Goal: Contribute content: Contribute content

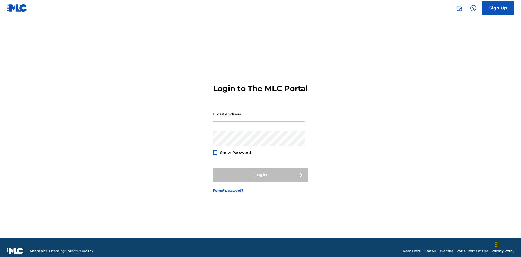
scroll to position [7, 0]
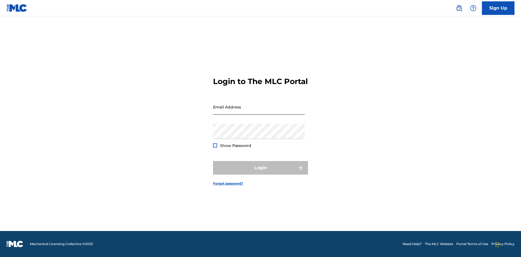
click at [259, 111] on input "Email Address" at bounding box center [259, 106] width 92 height 15
type input "[EMAIL_ADDRESS][DOMAIN_NAME]"
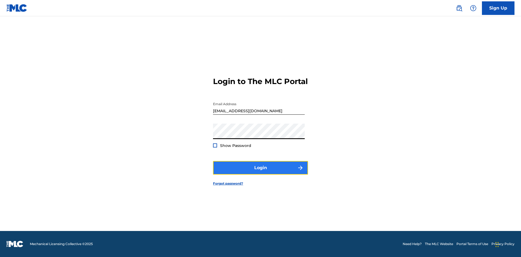
click at [260, 172] on button "Login" at bounding box center [260, 168] width 95 height 14
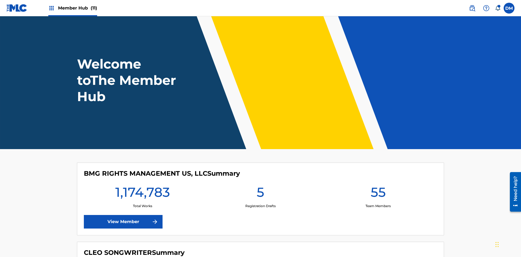
click at [77, 8] on span "Member Hub (11)" at bounding box center [77, 8] width 39 height 6
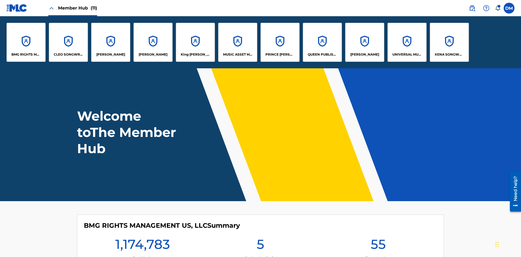
scroll to position [20, 0]
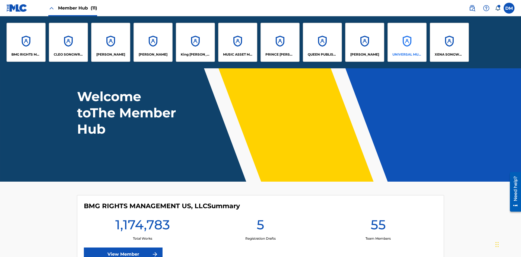
click at [406, 55] on p "UNIVERSAL MUSIC PUB GROUP" at bounding box center [407, 54] width 30 height 5
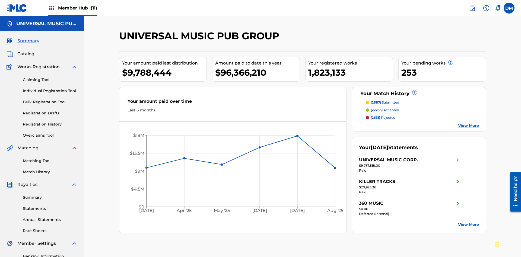
scroll to position [56, 0]
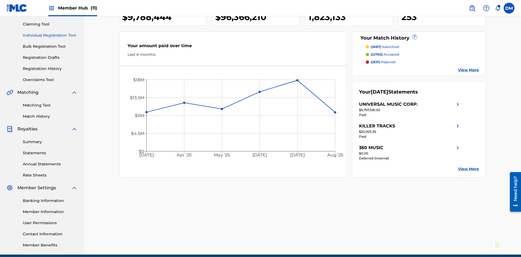
click at [50, 35] on link "Individual Registration Tool" at bounding box center [50, 36] width 55 height 6
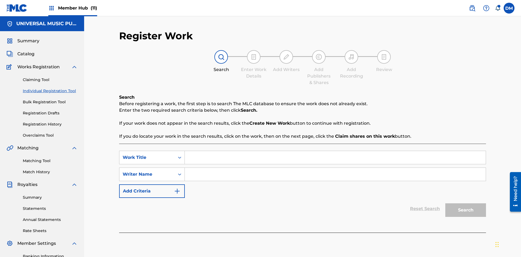
scroll to position [79, 0]
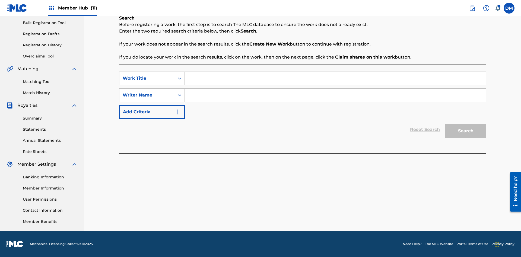
click at [335, 78] on input "Search Form" at bounding box center [335, 78] width 301 height 13
type input "Save At Work Details Page After Adding Alternative Titles"
click at [335, 95] on input "Search Form" at bounding box center [335, 95] width 301 height 13
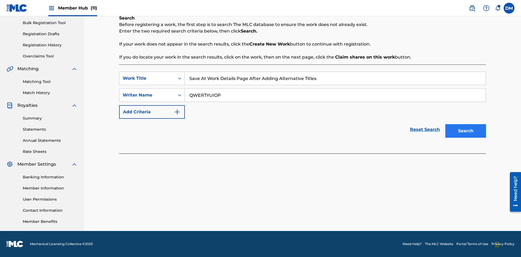
type input "QWERTYUIOP"
click at [465, 131] on button "Search" at bounding box center [465, 131] width 41 height 14
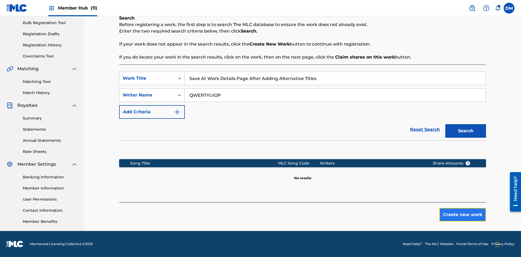
click at [462, 215] on button "Create new work" at bounding box center [462, 215] width 47 height 14
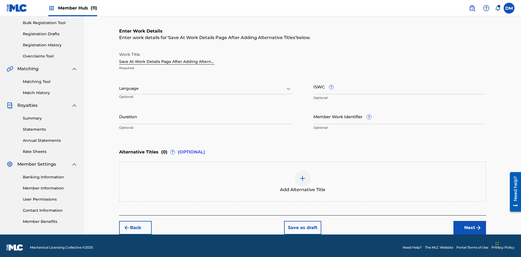
scroll to position [83, 0]
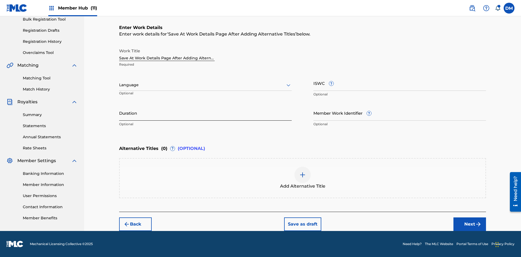
click at [205, 113] on input "Duration" at bounding box center [205, 112] width 172 height 15
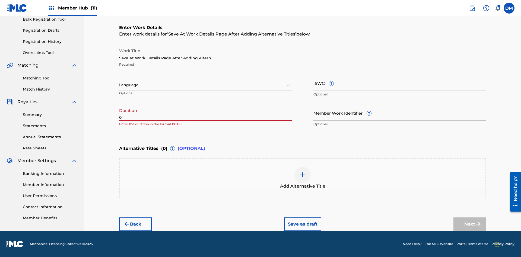
click at [205, 113] on input "0" at bounding box center [205, 112] width 172 height 15
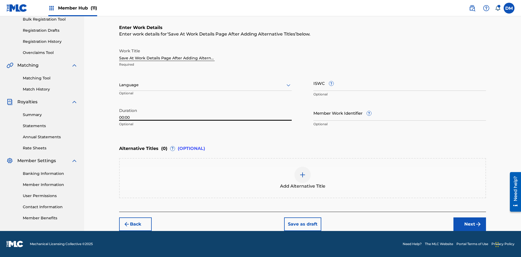
type input "00:00"
click at [288, 85] on icon at bounding box center [288, 85] width 7 height 7
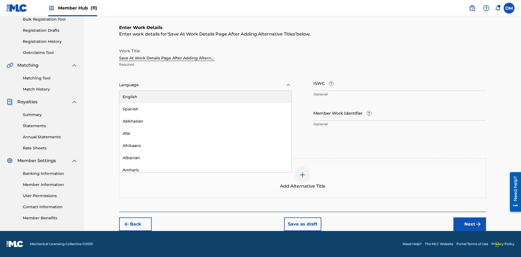
click at [205, 133] on div "Afar" at bounding box center [205, 133] width 172 height 12
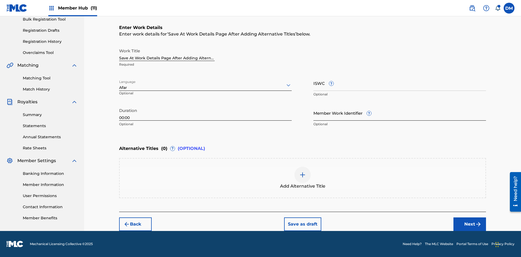
click at [399, 113] on input "Member Work Identifier ?" at bounding box center [399, 112] width 172 height 15
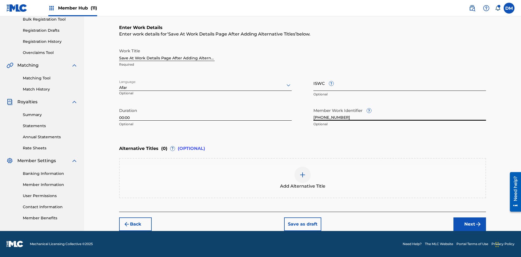
type input "[PHONE_NUMBER]"
click at [399, 83] on input "ISWC ?" at bounding box center [399, 82] width 172 height 15
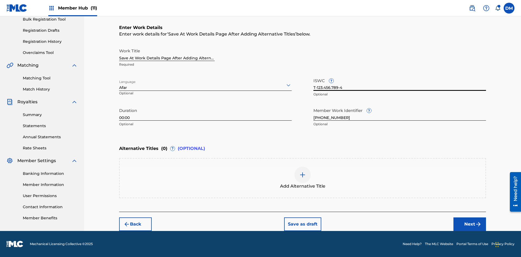
scroll to position [0, 0]
type input "T-123.456.789-4"
click at [302, 178] on img at bounding box center [302, 175] width 7 height 7
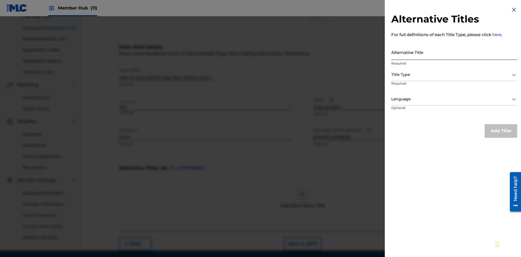
click at [454, 52] on input "Alternative Title" at bounding box center [454, 51] width 126 height 15
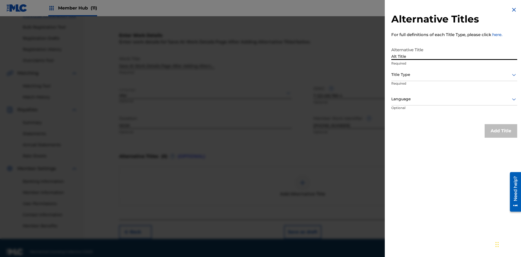
scroll to position [83, 0]
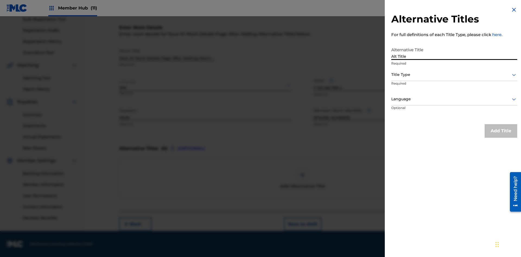
type input "Alt Title"
click at [454, 75] on div at bounding box center [454, 74] width 126 height 7
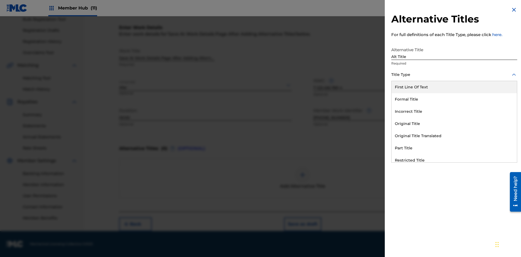
click at [454, 124] on div "Original Title" at bounding box center [453, 124] width 125 height 12
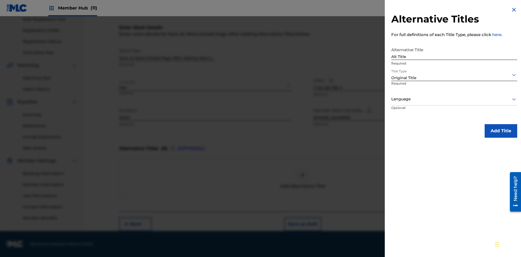
click at [454, 99] on div at bounding box center [454, 99] width 126 height 7
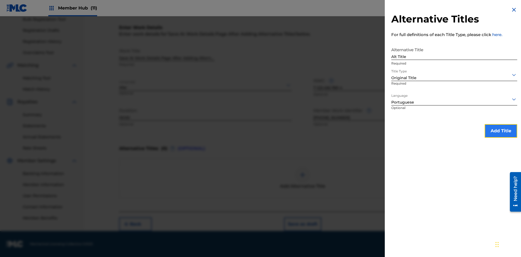
click at [501, 131] on button "Add Title" at bounding box center [500, 131] width 33 height 14
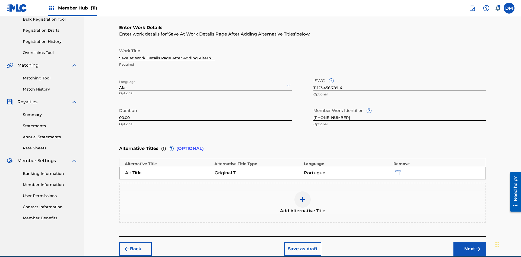
scroll to position [107, 0]
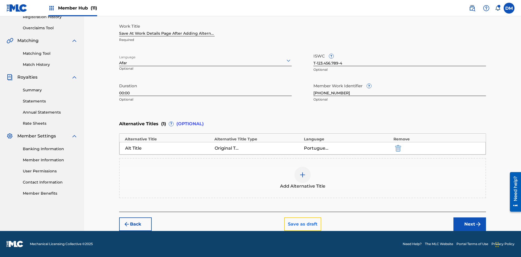
click at [302, 224] on button "Save as draft" at bounding box center [302, 224] width 37 height 14
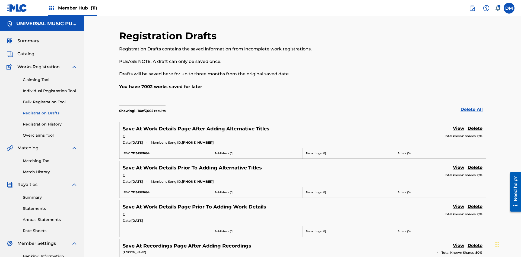
scroll to position [93, 0]
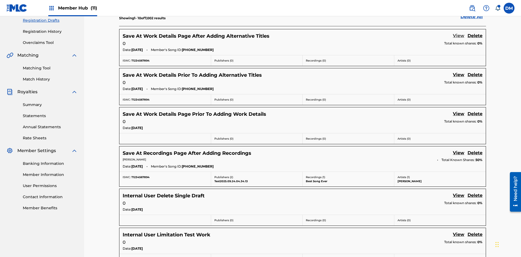
click at [458, 36] on link "View" at bounding box center [458, 36] width 11 height 7
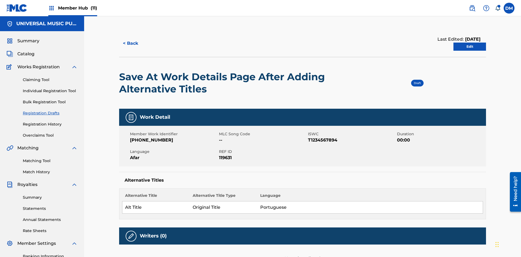
scroll to position [10, 0]
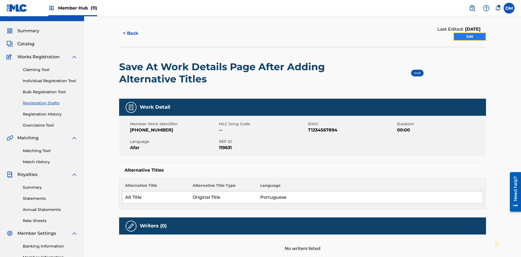
click at [469, 37] on link "Edit" at bounding box center [469, 37] width 33 height 8
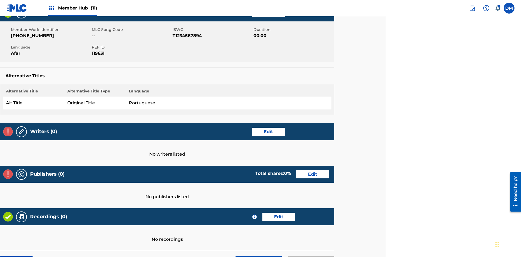
scroll to position [132, 135]
